Goal: Information Seeking & Learning: Learn about a topic

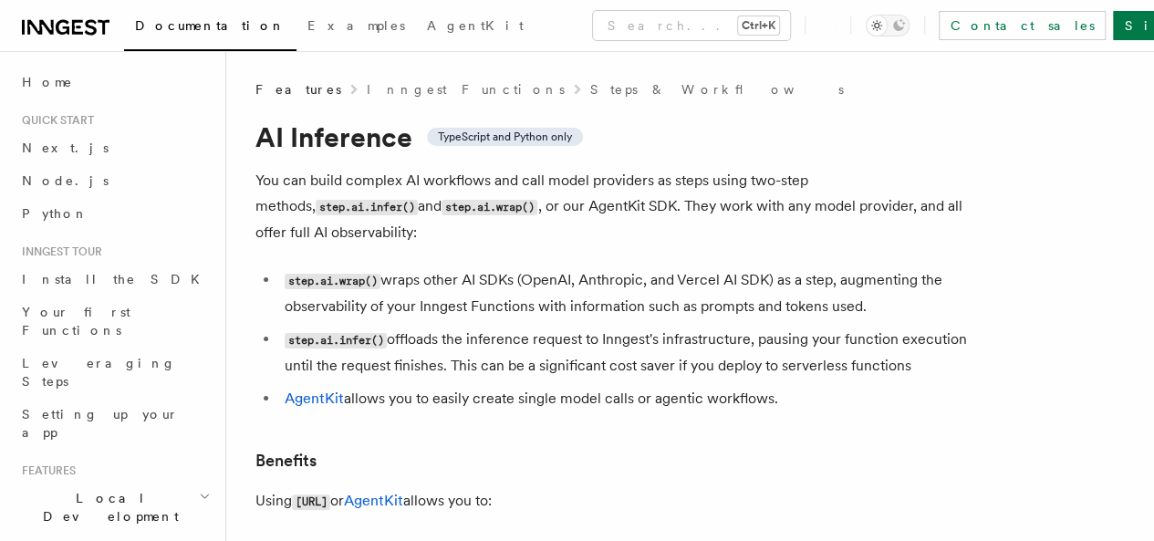
click at [436, 187] on p "You can build complex AI workflows and call model providers as steps using two-…" at bounding box center [620, 207] width 730 height 78
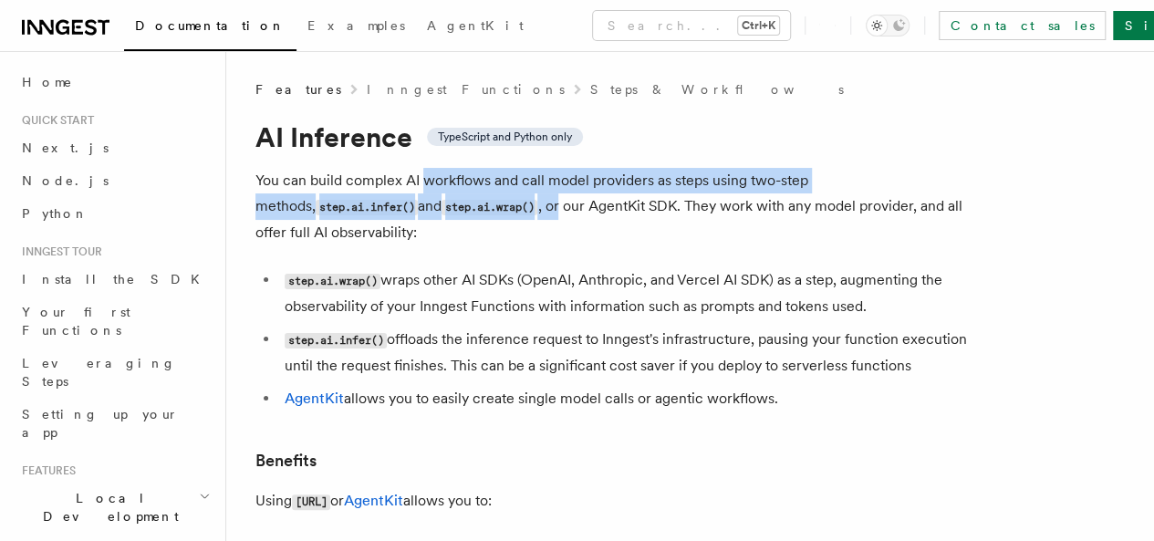
drag, startPoint x: 436, startPoint y: 187, endPoint x: 505, endPoint y: 195, distance: 69.8
click at [505, 195] on p "You can build complex AI workflows and call model providers as steps using two-…" at bounding box center [620, 207] width 730 height 78
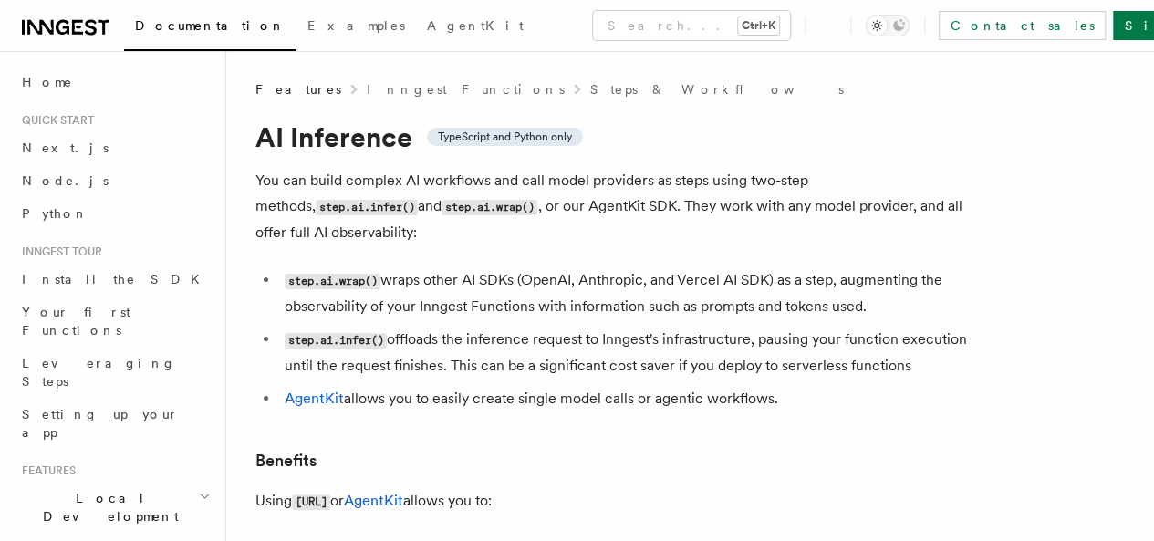
click at [513, 194] on p "You can build complex AI workflows and call model providers as steps using two-…" at bounding box center [620, 207] width 730 height 78
click at [560, 186] on p "You can build complex AI workflows and call model providers as steps using two-…" at bounding box center [620, 207] width 730 height 78
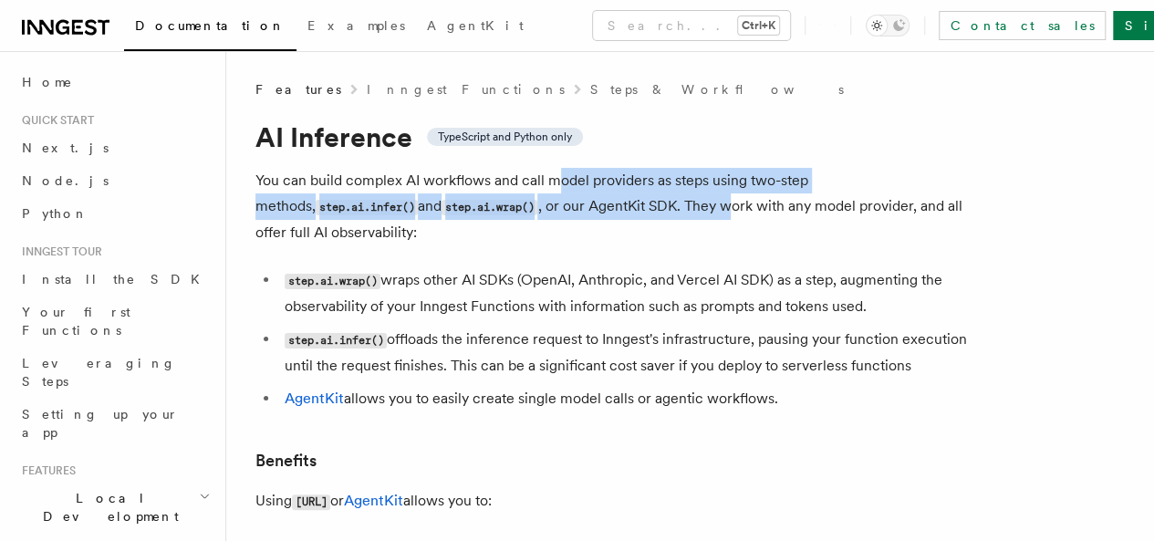
drag, startPoint x: 583, startPoint y: 184, endPoint x: 681, endPoint y: 195, distance: 99.1
click at [681, 195] on p "You can build complex AI workflows and call model providers as steps using two-…" at bounding box center [620, 207] width 730 height 78
click at [696, 192] on p "You can build complex AI workflows and call model providers as steps using two-…" at bounding box center [620, 207] width 730 height 78
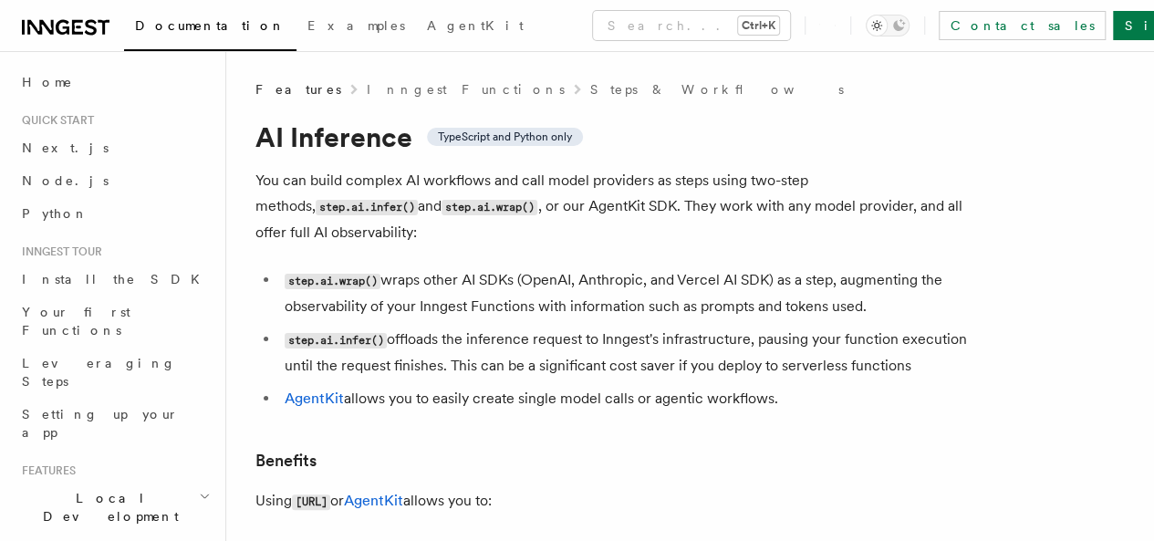
click at [737, 180] on p "You can build complex AI workflows and call model providers as steps using two-…" at bounding box center [620, 207] width 730 height 78
drag, startPoint x: 737, startPoint y: 180, endPoint x: 874, endPoint y: 180, distance: 136.8
click at [813, 180] on p "You can build complex AI workflows and call model providers as steps using two-…" at bounding box center [620, 207] width 730 height 78
click at [823, 192] on p "You can build complex AI workflows and call model providers as steps using two-…" at bounding box center [620, 207] width 730 height 78
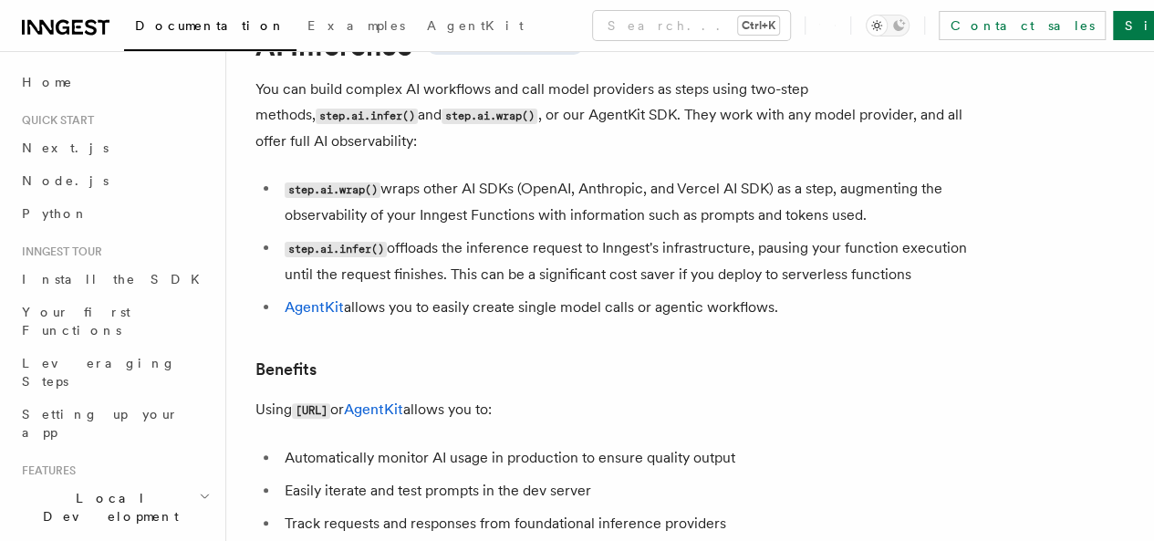
click at [176, 31] on span "Documentation" at bounding box center [210, 25] width 151 height 15
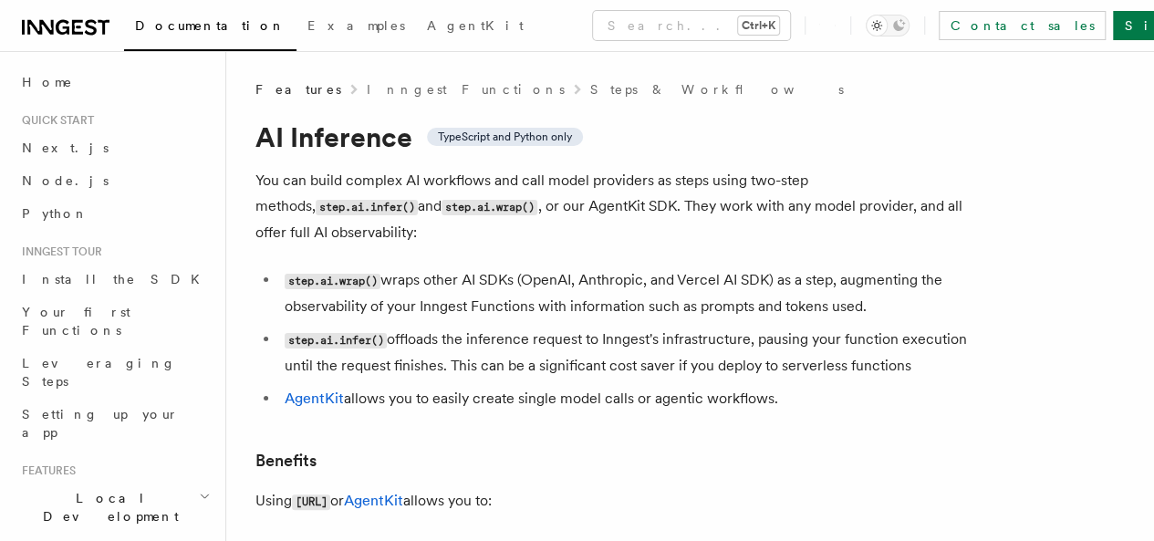
scroll to position [91, 0]
